Goal: Information Seeking & Learning: Learn about a topic

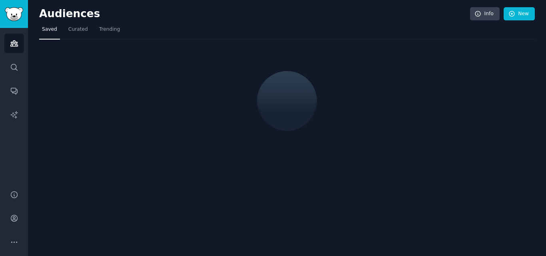
click at [98, 137] on div "Audiences Info New Saved Curated Trending" at bounding box center [287, 128] width 518 height 256
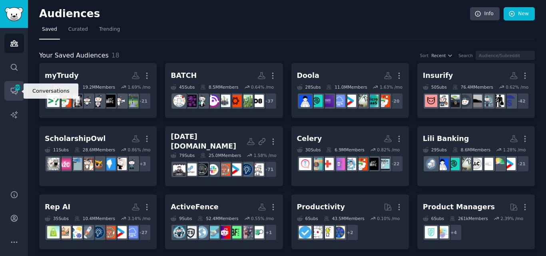
click at [16, 89] on span "200" at bounding box center [17, 88] width 7 height 6
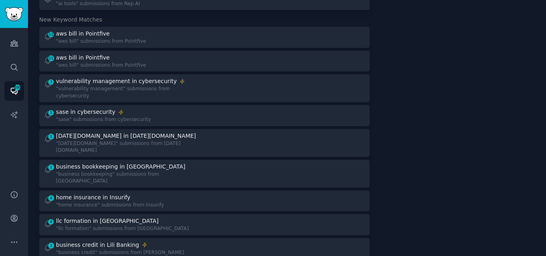
scroll to position [100, 0]
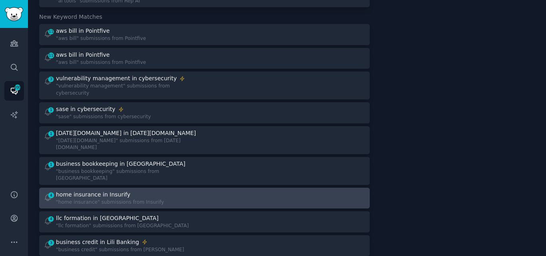
click at [142, 191] on div "home insurance in Insurify" at bounding box center [110, 195] width 108 height 8
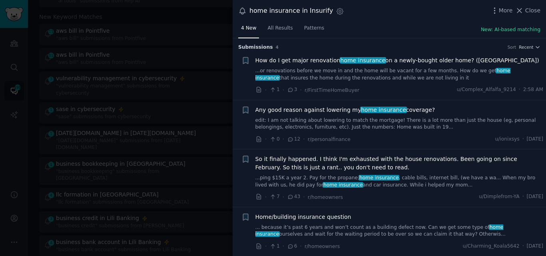
click at [326, 231] on link "... because it’s past 6 years and won’t count as a building defect now. Can we …" at bounding box center [400, 231] width 288 height 14
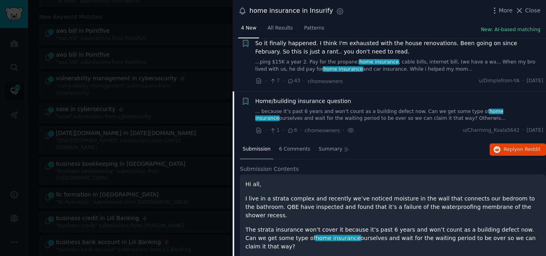
scroll to position [128, 0]
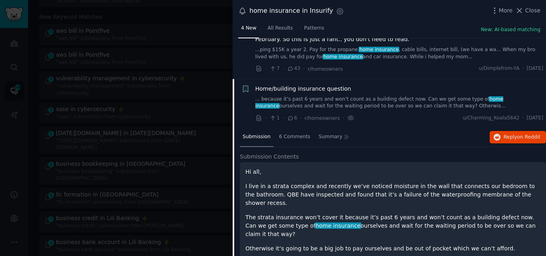
click at [330, 89] on span "Home/building insurance question" at bounding box center [304, 89] width 96 height 8
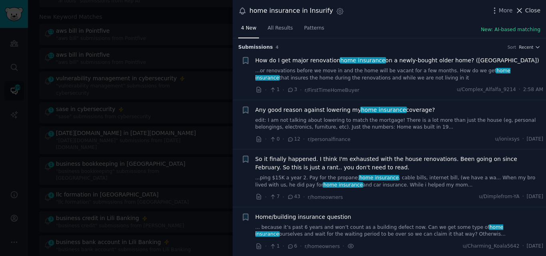
click at [527, 7] on button "Close" at bounding box center [527, 10] width 25 height 8
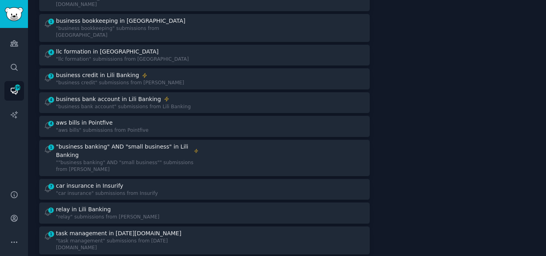
scroll to position [255, 0]
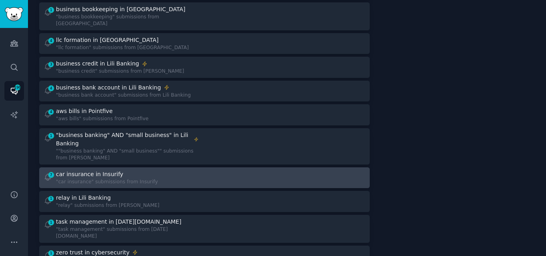
click at [112, 170] on div "car insurance in Insurify" at bounding box center [89, 174] width 67 height 8
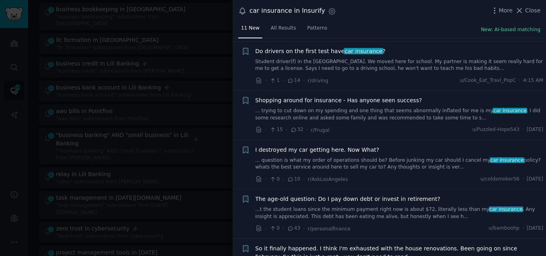
scroll to position [260, 0]
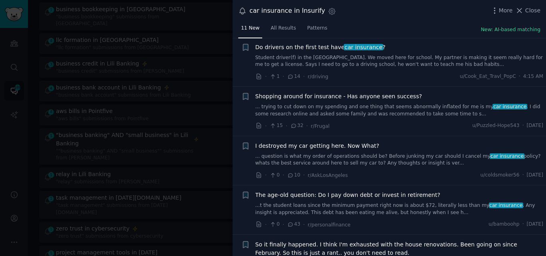
click at [366, 110] on link "... trying to cut down on my spending and one thing that seems abnormally infla…" at bounding box center [400, 111] width 288 height 14
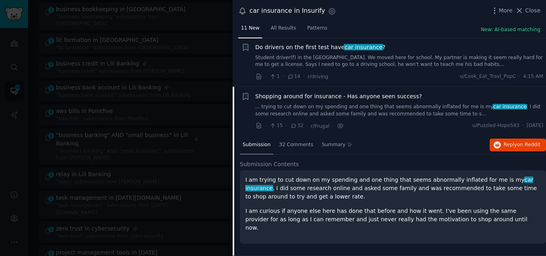
scroll to position [309, 0]
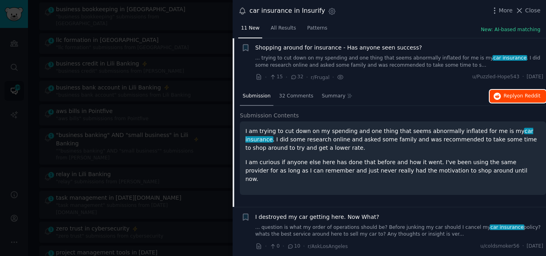
click at [509, 97] on span "Reply on Reddit" at bounding box center [522, 96] width 37 height 7
